Goal: Information Seeking & Learning: Learn about a topic

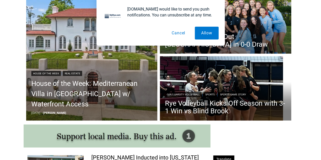
scroll to position [180, 0]
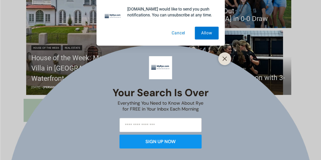
click at [182, 35] on button "Cancel" at bounding box center [178, 33] width 26 height 13
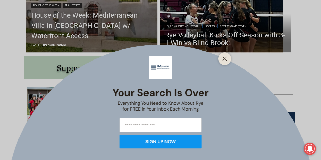
scroll to position [308, 0]
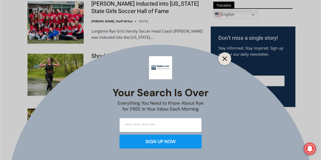
click at [222, 60] on button "Close" at bounding box center [224, 58] width 7 height 7
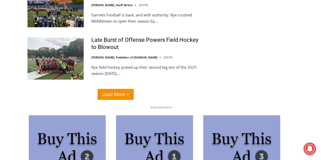
scroll to position [1283, 0]
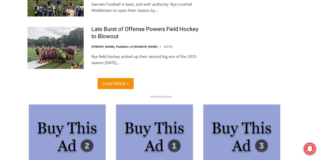
click at [120, 80] on span "Load More >" at bounding box center [115, 83] width 27 height 7
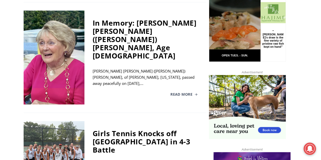
scroll to position [282, 0]
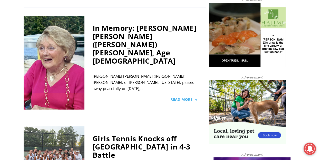
click at [189, 98] on span "Read More" at bounding box center [181, 100] width 22 height 4
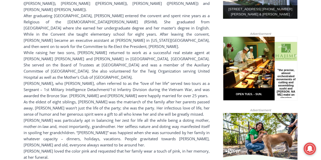
scroll to position [350, 0]
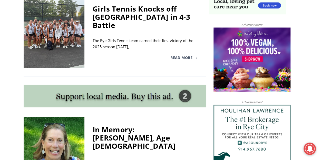
scroll to position [436, 0]
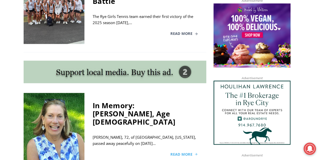
click at [184, 152] on span "Read More" at bounding box center [181, 154] width 22 height 4
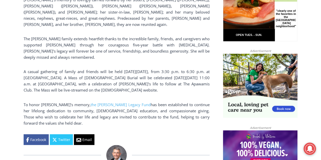
scroll to position [350, 0]
